Goal: Transaction & Acquisition: Purchase product/service

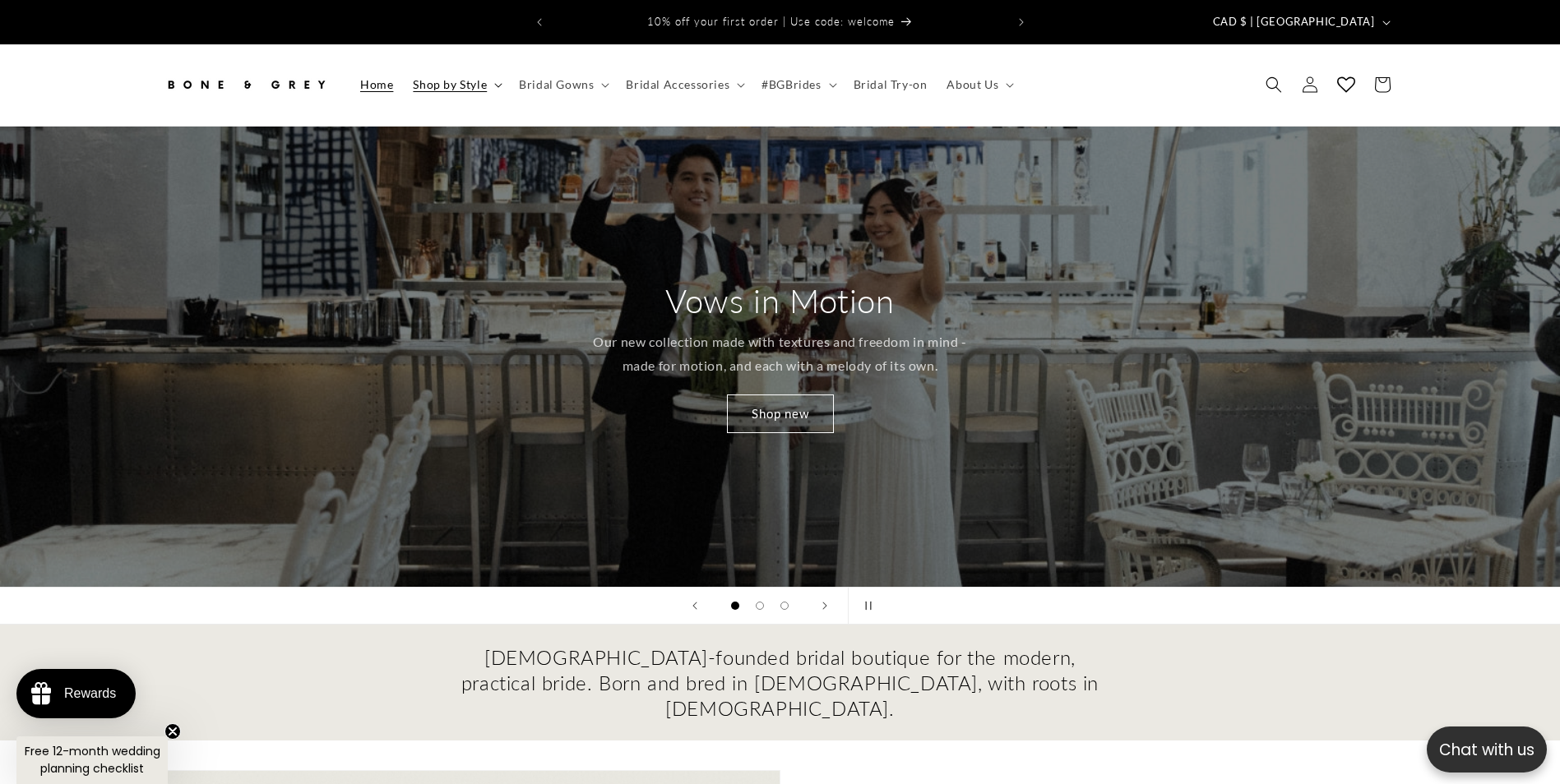
click at [448, 77] on span "Shop by Style" at bounding box center [450, 85] width 74 height 15
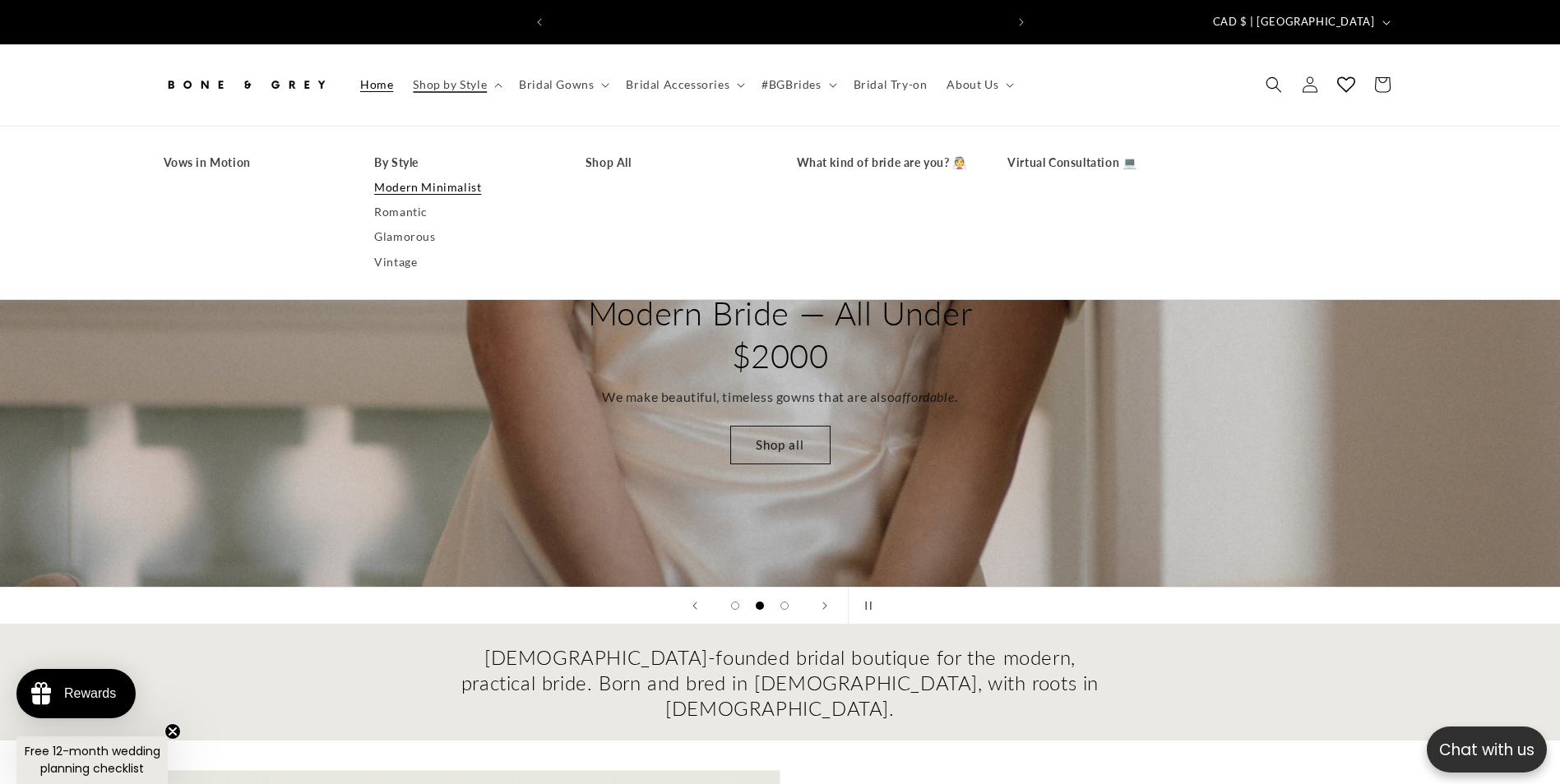
scroll to position [0, 452]
click at [437, 175] on link "Modern Minimalist" at bounding box center [463, 188] width 178 height 24
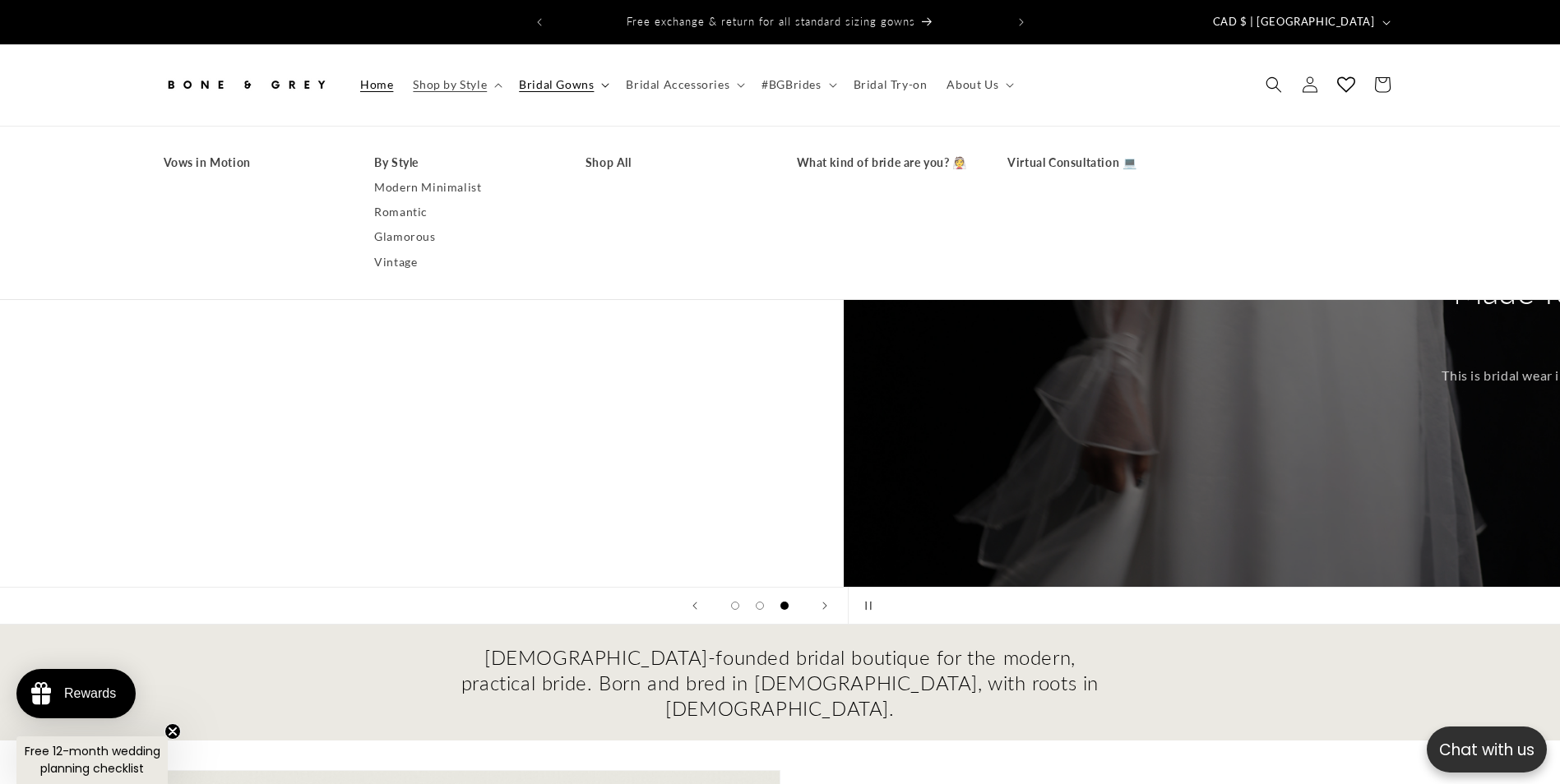
scroll to position [0, 2706]
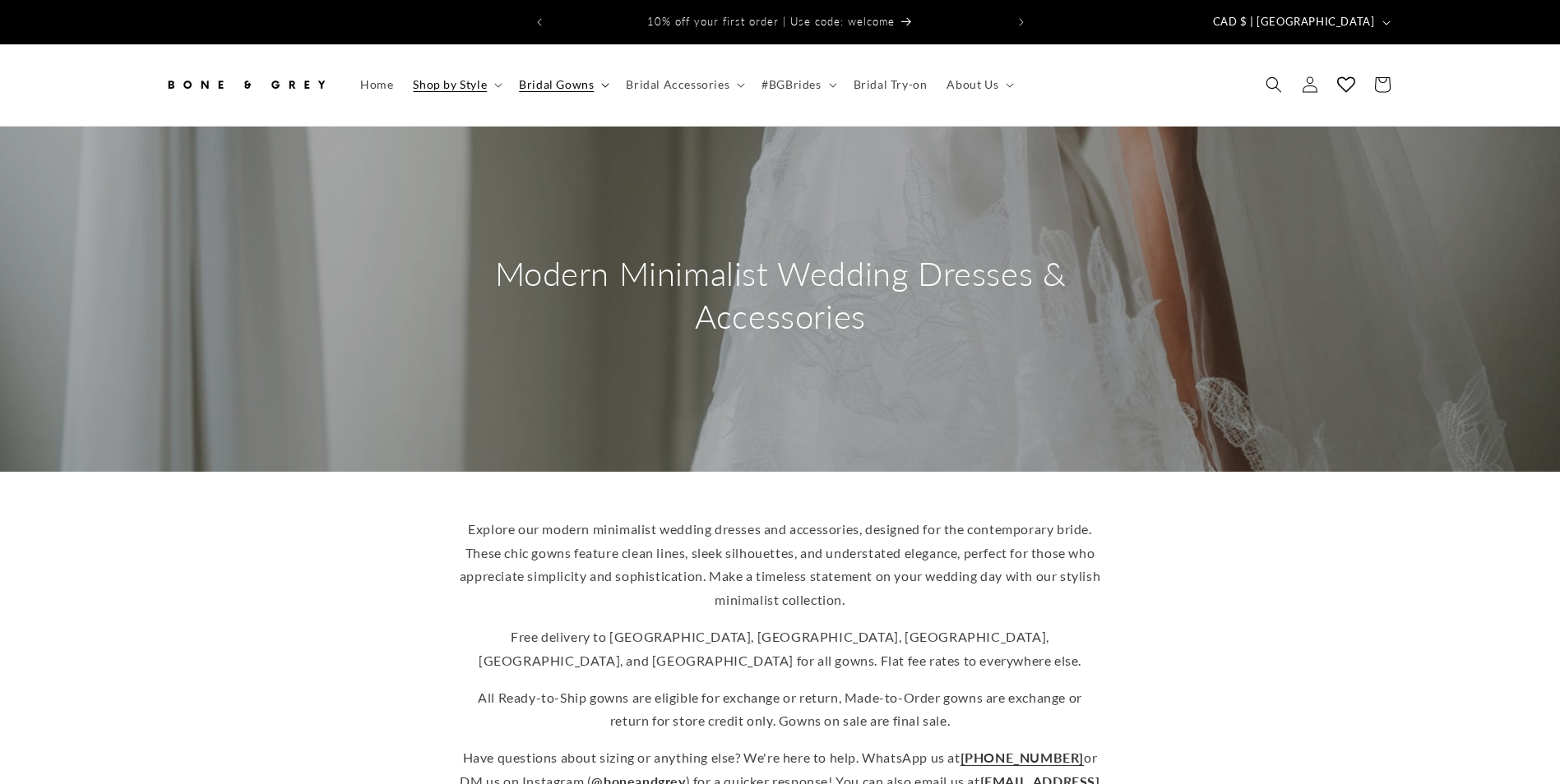
click at [571, 77] on span "Bridal Gowns" at bounding box center [556, 85] width 74 height 15
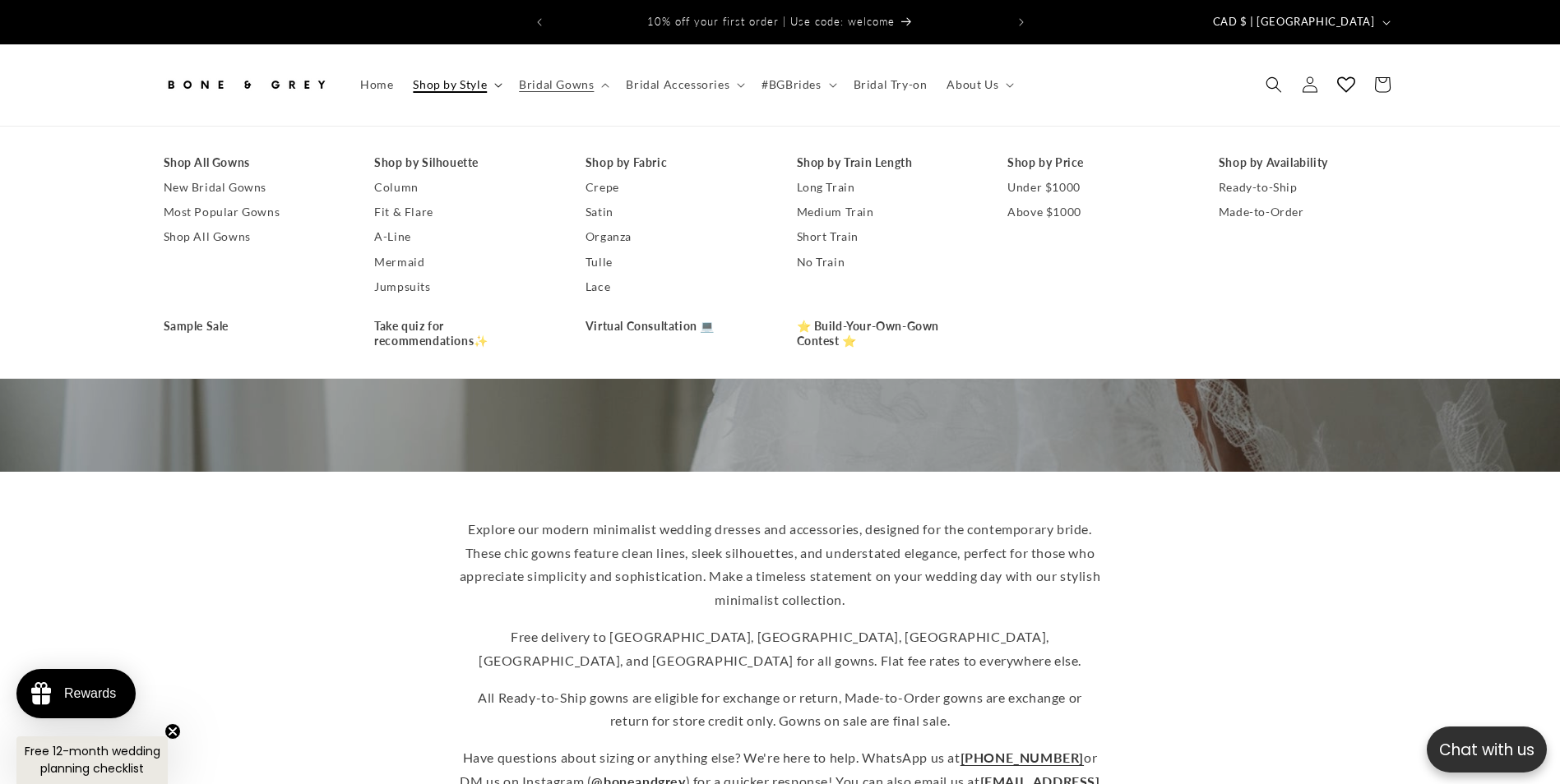
click at [462, 77] on span "Shop by Style" at bounding box center [450, 85] width 74 height 15
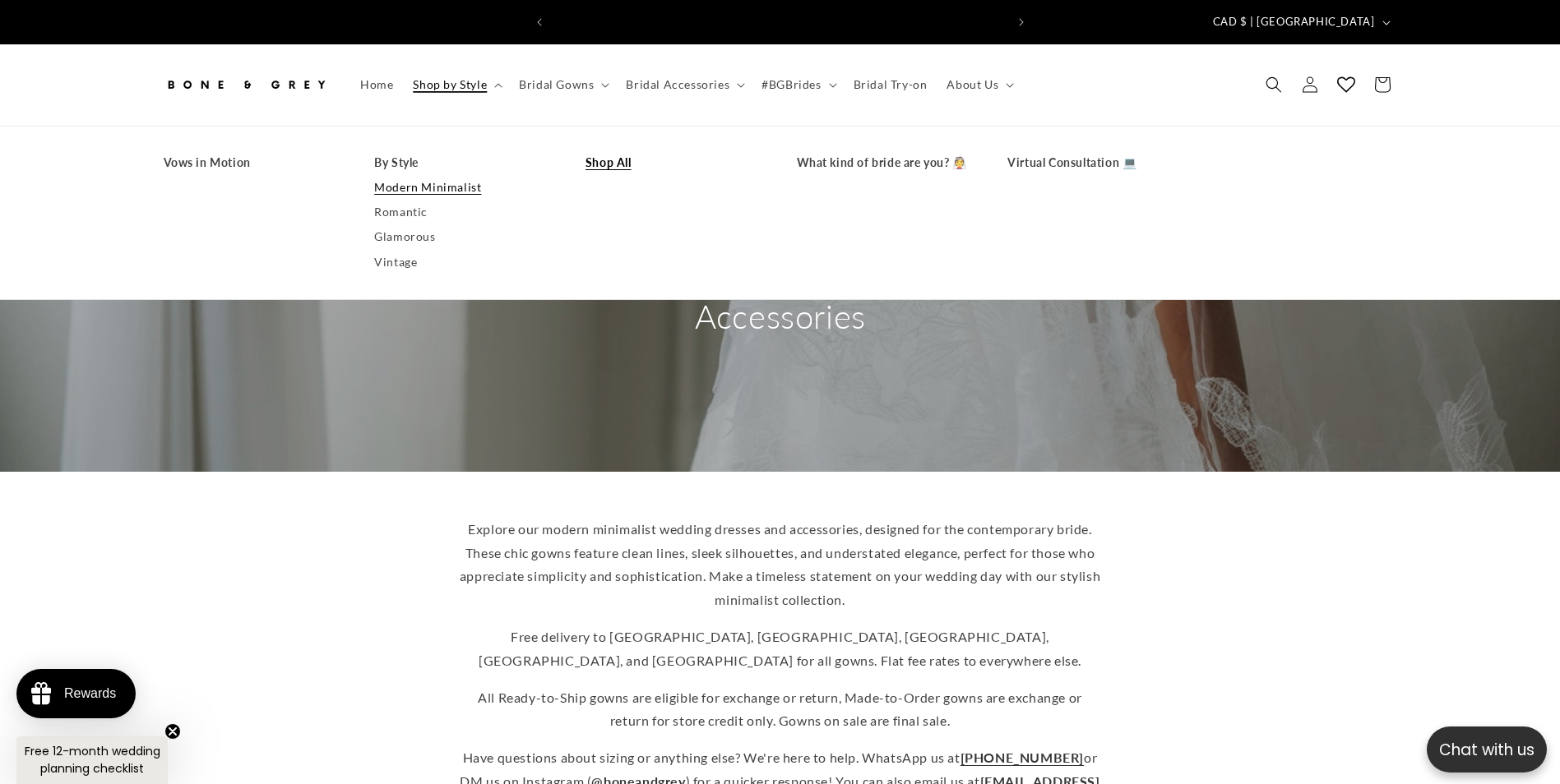
scroll to position [0, 452]
click at [608, 151] on link "Shop All" at bounding box center [674, 163] width 178 height 24
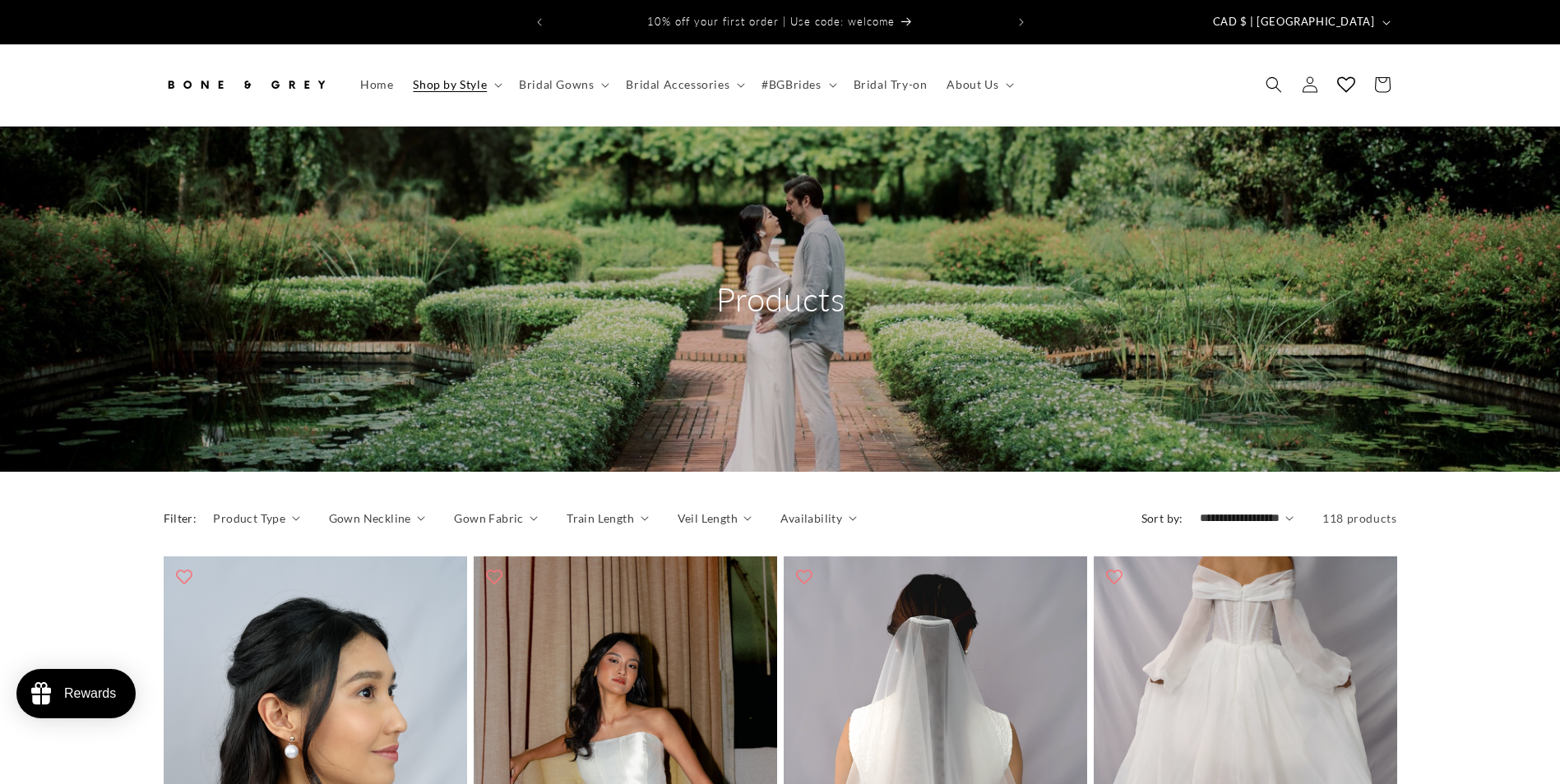
click at [567, 77] on span "Bridal Gowns" at bounding box center [556, 85] width 74 height 15
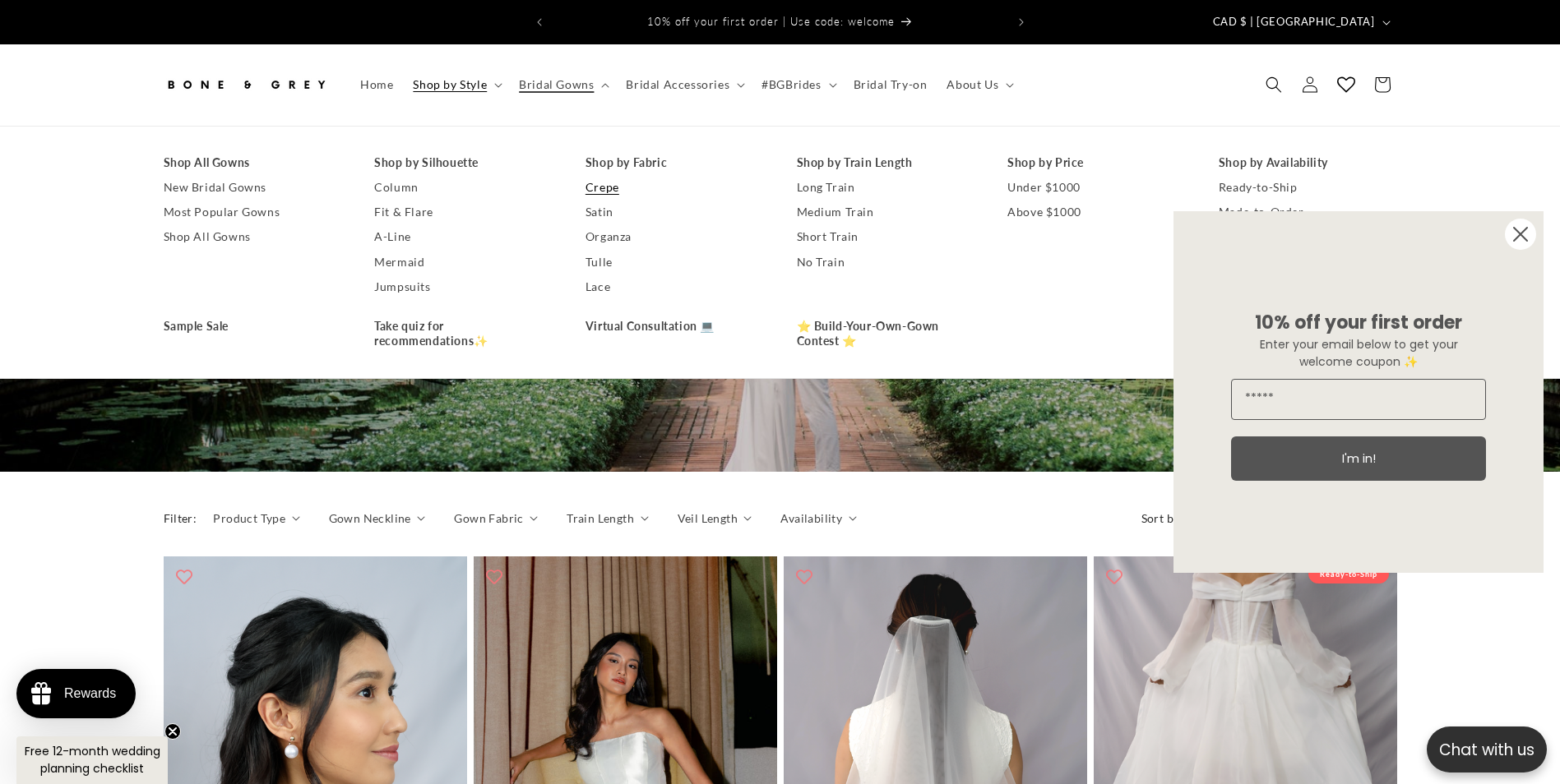
click at [593, 175] on link "Crepe" at bounding box center [674, 188] width 178 height 24
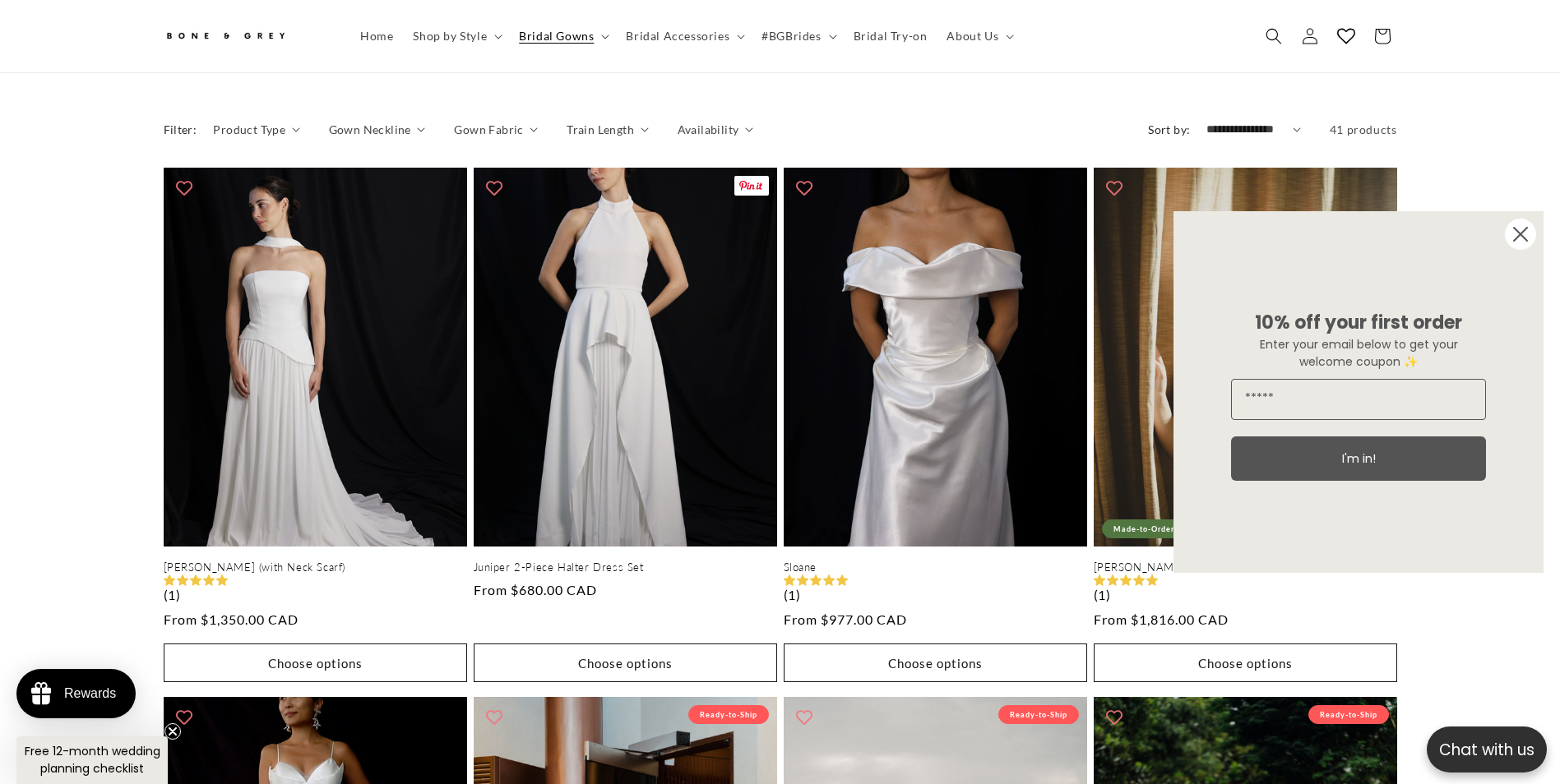
scroll to position [895, 0]
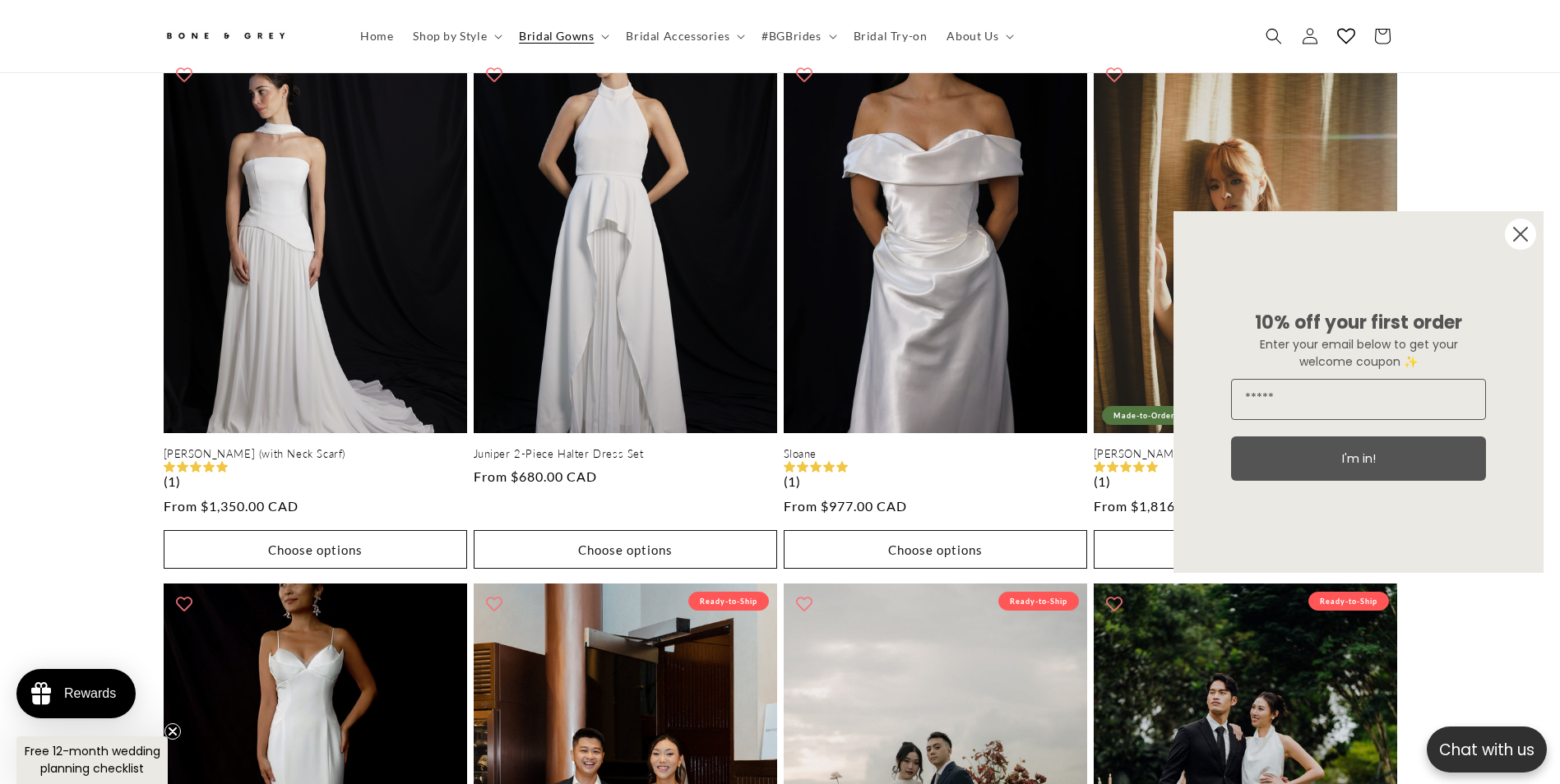
click at [1517, 238] on icon "Close dialog" at bounding box center [1520, 235] width 13 height 13
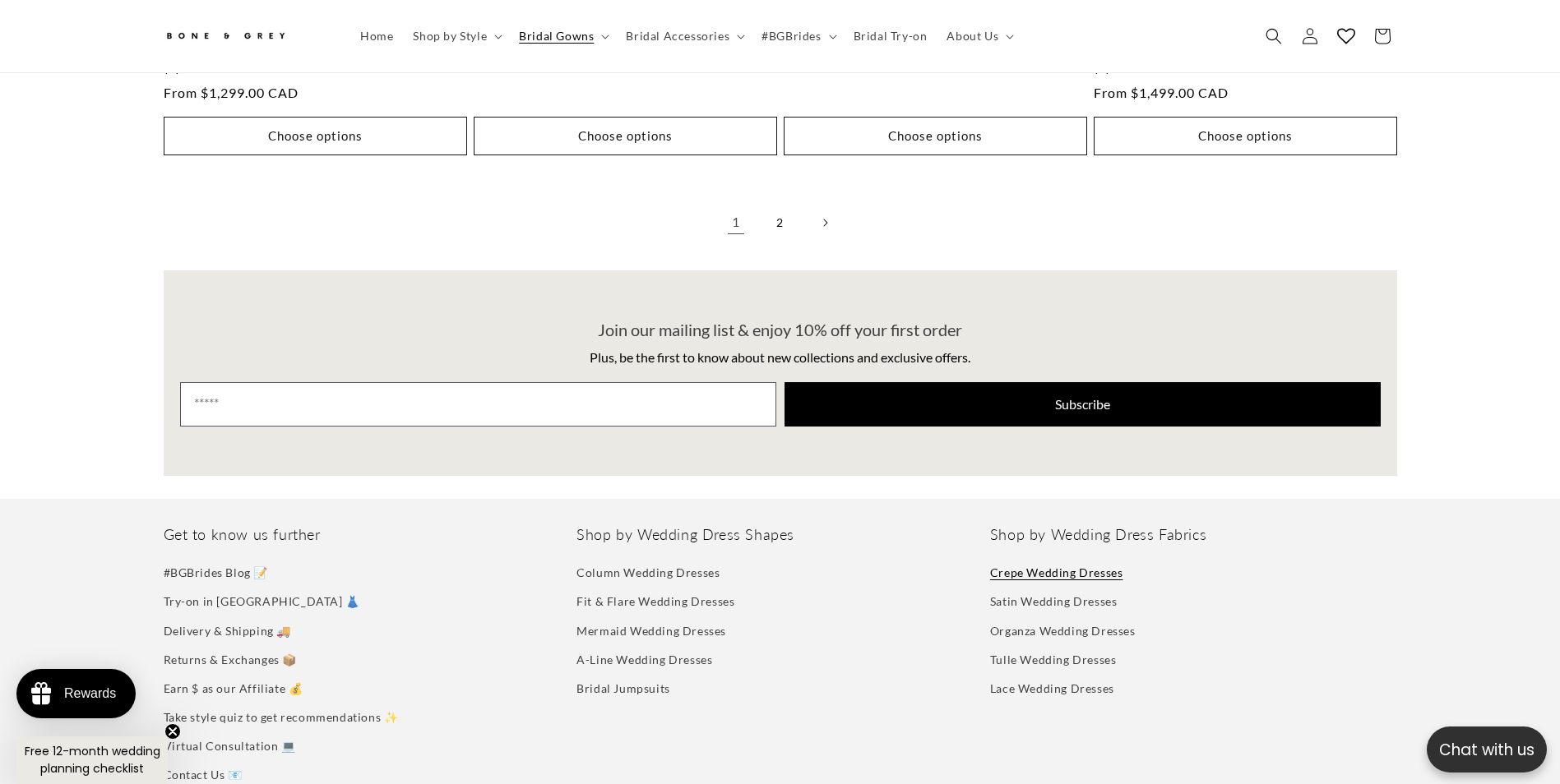
scroll to position [4020, 0]
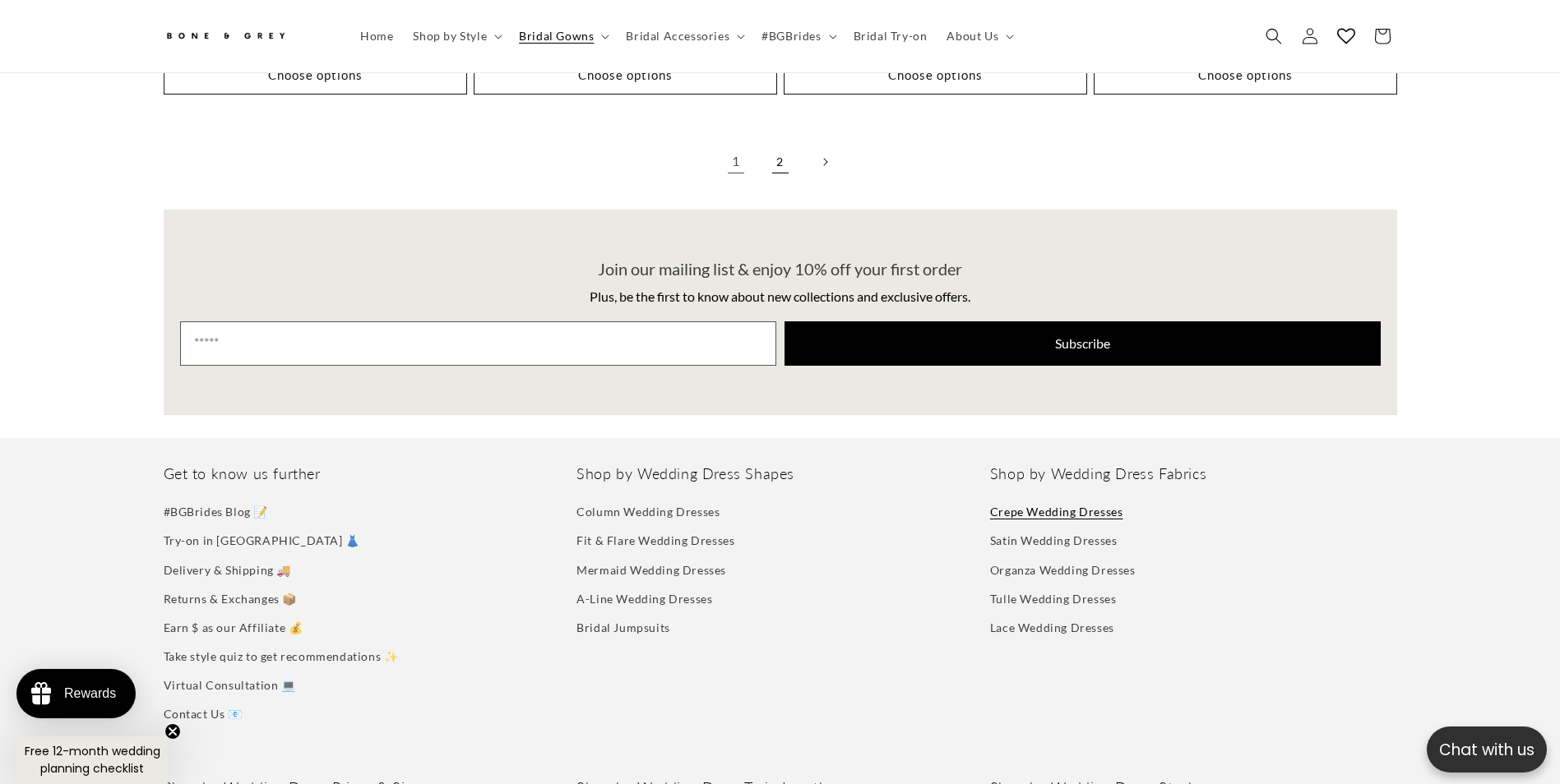
click at [780, 146] on link "2" at bounding box center [780, 162] width 36 height 36
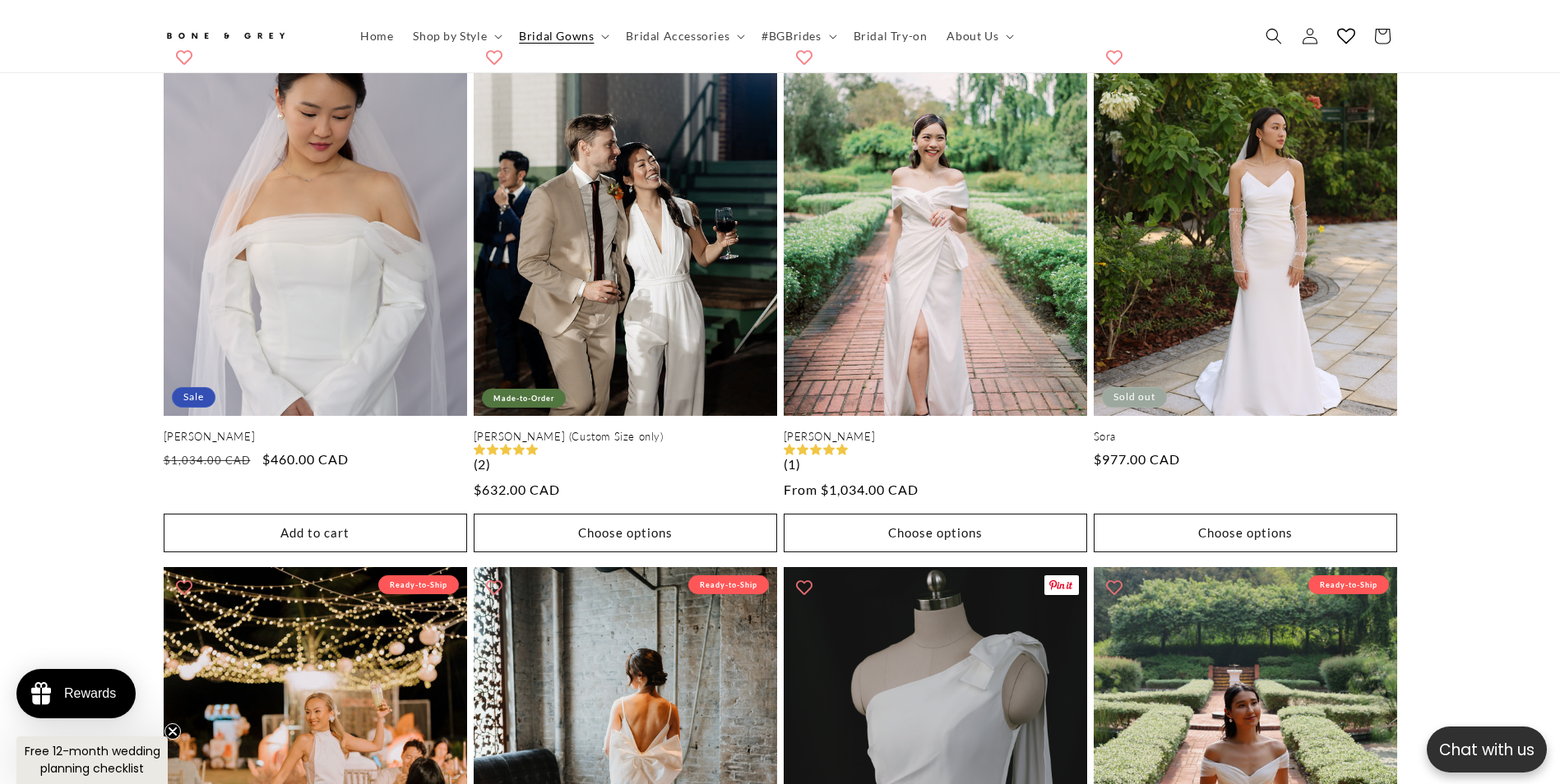
scroll to position [1389, 0]
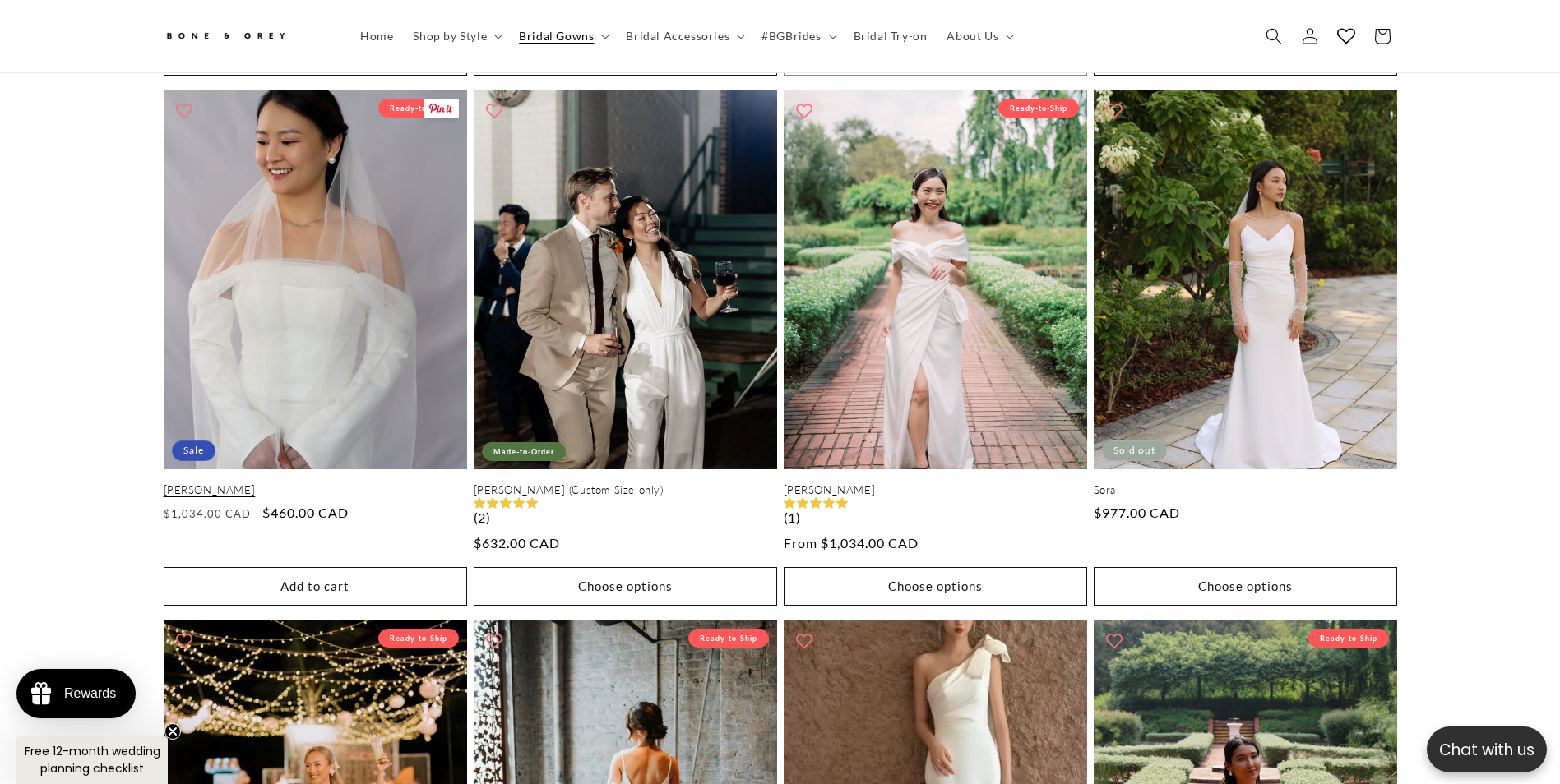
click at [384, 483] on link "[PERSON_NAME]" at bounding box center [316, 490] width 304 height 14
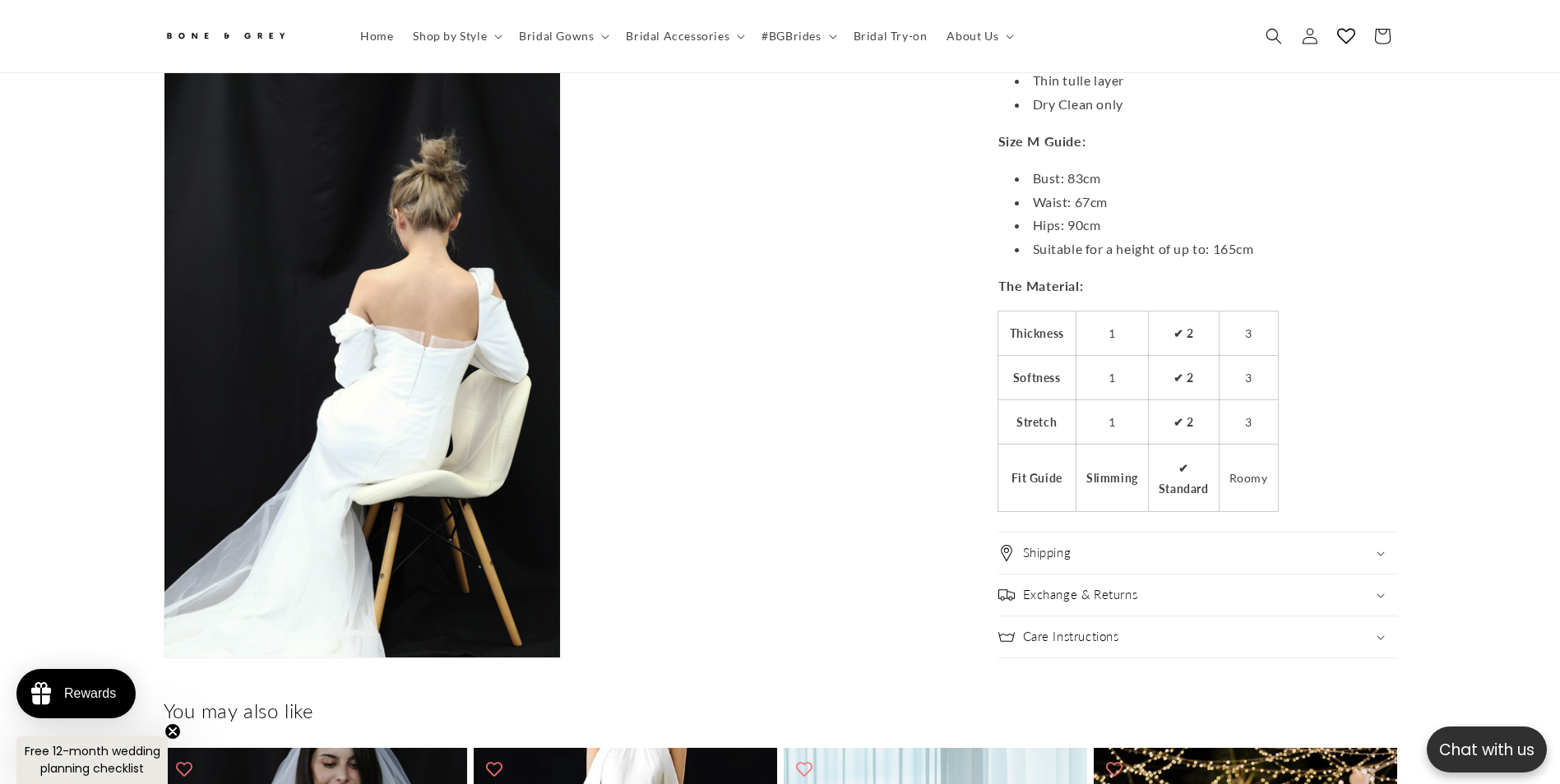
scroll to position [0, 905]
